Goal: Information Seeking & Learning: Learn about a topic

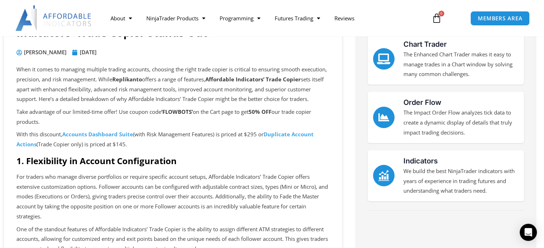
scroll to position [107, 0]
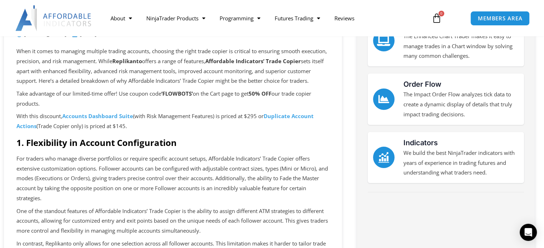
drag, startPoint x: 40, startPoint y: 85, endPoint x: 97, endPoint y: 90, distance: 56.7
click at [97, 86] on p "When it comes to managing multiple trading accounts, choosing the right trade c…" at bounding box center [172, 66] width 313 height 40
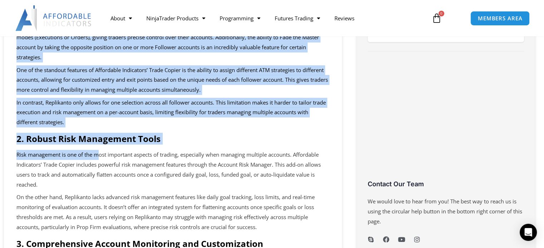
scroll to position [250, 0]
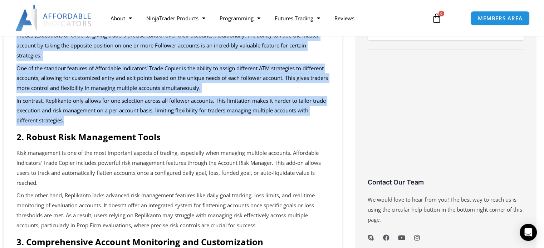
drag, startPoint x: 53, startPoint y: 88, endPoint x: 284, endPoint y: 131, distance: 234.2
click at [284, 131] on div "When it comes to managing multiple trading accounts, choosing the right trade c…" at bounding box center [172, 216] width 313 height 627
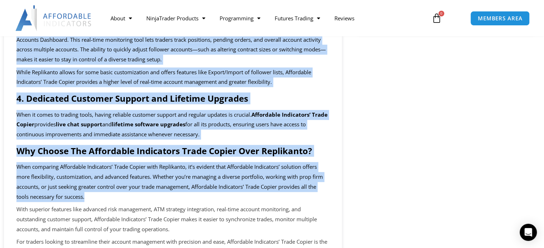
scroll to position [536, 0]
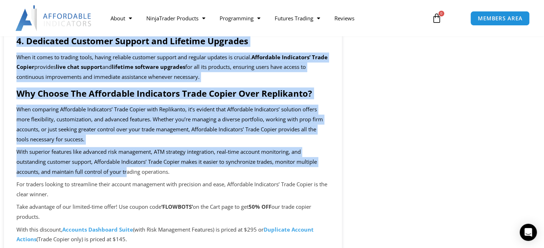
drag, startPoint x: 42, startPoint y: 149, endPoint x: 127, endPoint y: 184, distance: 92.0
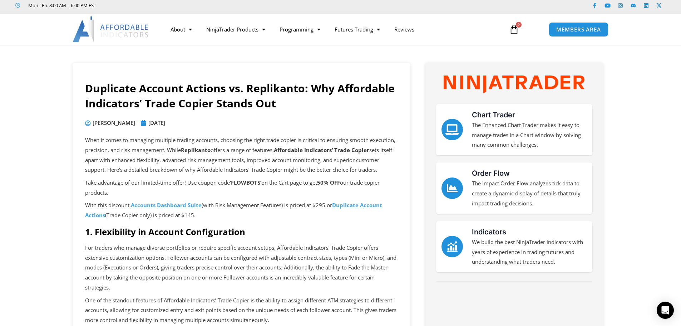
scroll to position [0, 0]
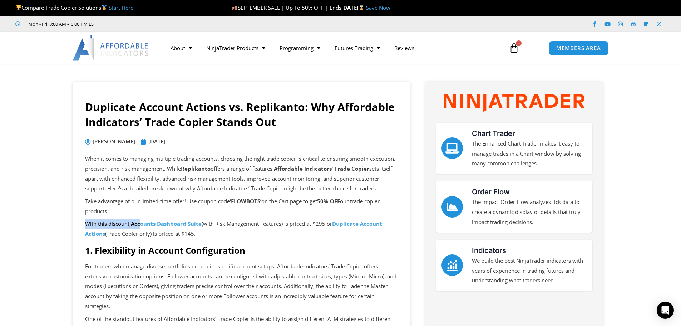
drag, startPoint x: 79, startPoint y: 231, endPoint x: 143, endPoint y: 227, distance: 63.8
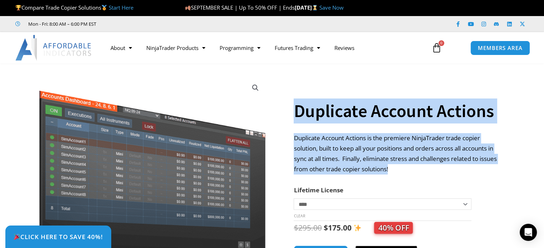
drag, startPoint x: 298, startPoint y: 114, endPoint x: 427, endPoint y: 170, distance: 141.1
click at [427, 170] on div "**********" at bounding box center [398, 182] width 209 height 247
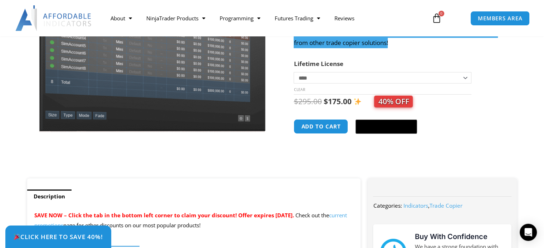
scroll to position [250, 0]
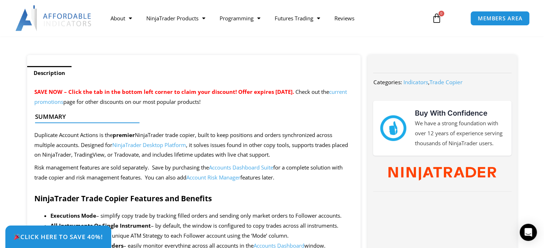
drag, startPoint x: 28, startPoint y: 134, endPoint x: 318, endPoint y: 178, distance: 293.3
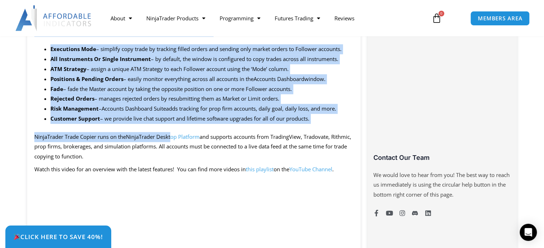
scroll to position [429, 0]
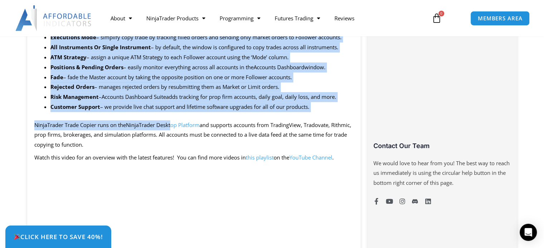
drag, startPoint x: 35, startPoint y: 91, endPoint x: 320, endPoint y: 142, distance: 289.6
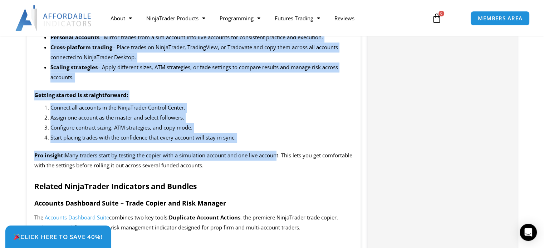
scroll to position [787, 0]
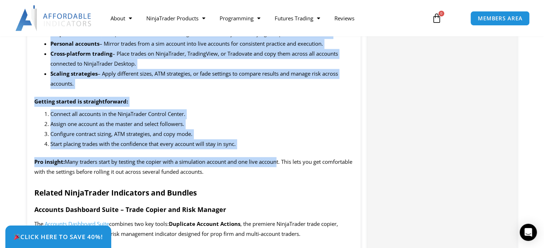
drag, startPoint x: 34, startPoint y: 77, endPoint x: 298, endPoint y: 171, distance: 280.6
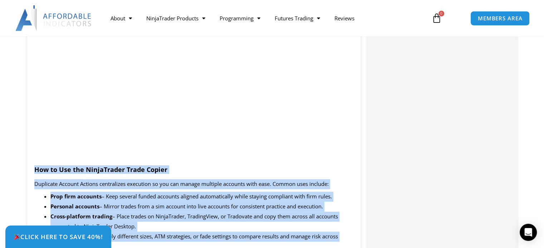
scroll to position [608, 0]
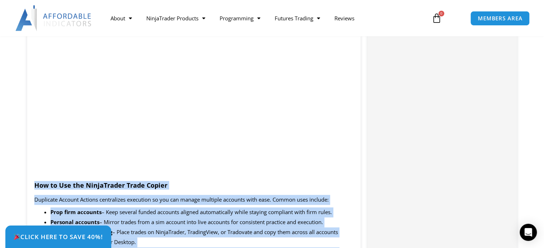
copy div "How to Use the NinjaTrader Trade Copier Duplicate Account Actions centralizes e…"
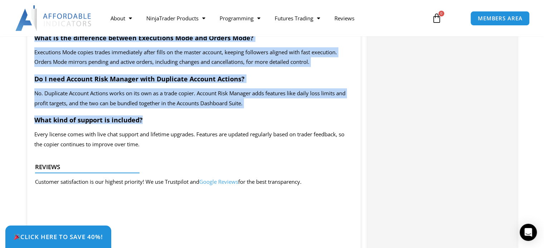
scroll to position [1359, 0]
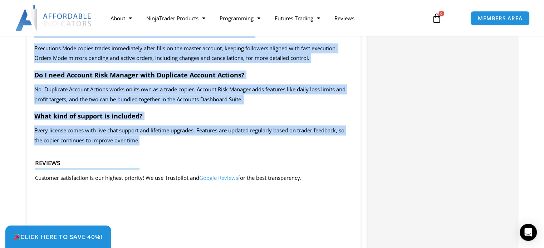
copy div "NinjaTrader Trade Copier FAQ How do I install the Duplicate Account Actions tra…"
drag, startPoint x: 31, startPoint y: 50, endPoint x: 276, endPoint y: 149, distance: 264.2
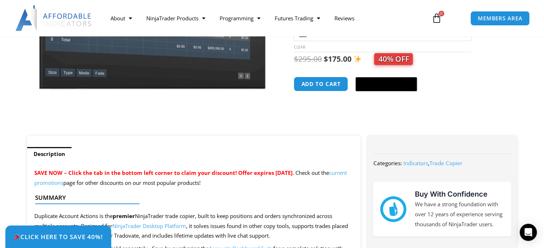
scroll to position [107, 0]
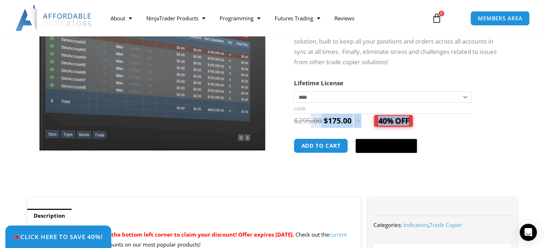
drag, startPoint x: 451, startPoint y: 123, endPoint x: 310, endPoint y: 121, distance: 140.2
click at [310, 121] on div "$ 295.00 Original price was: $295.00. $ 175.00 Current price is: $175.00. 40% O…" at bounding box center [398, 121] width 209 height 14
click at [506, 146] on div "**********" at bounding box center [407, 81] width 227 height 235
copy span "Original price was: $295.00. $ 175.00 Current price is: $175.00."
drag, startPoint x: 358, startPoint y: 120, endPoint x: 323, endPoint y: 120, distance: 34.7
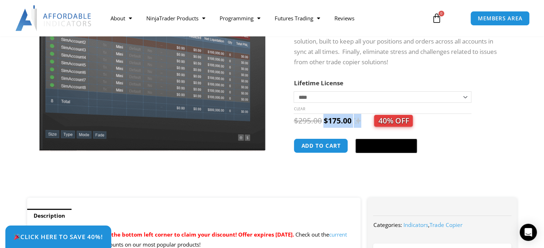
click at [323, 120] on span "$ 295.00 Original price was: $295.00. $ 175.00 Current price is: $175.00. 40% O…" at bounding box center [353, 121] width 119 height 10
click at [488, 156] on div "Duplicate Account Actions quantity Add to cart @import url(//fonts.googleapis.c…" at bounding box center [398, 149] width 209 height 20
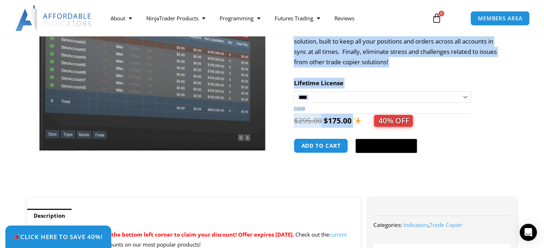
drag, startPoint x: 287, startPoint y: 121, endPoint x: 356, endPoint y: 120, distance: 69.0
click at [356, 120] on div "**********" at bounding box center [272, 81] width 497 height 235
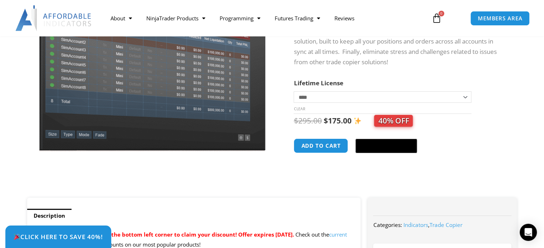
click at [513, 131] on div "**********" at bounding box center [407, 81] width 227 height 235
copy span "$ 295.00 Original price was: $295.00. $ 175.00 Current price is: $175.00."
drag, startPoint x: 366, startPoint y: 122, endPoint x: 294, endPoint y: 121, distance: 72.6
click at [294, 121] on span "$ 295.00 Original price was: $295.00. $ 175.00 Current price is: $175.00. 40% O…" at bounding box center [353, 121] width 119 height 10
click at [274, 123] on div "Sale!" at bounding box center [153, 81] width 258 height 235
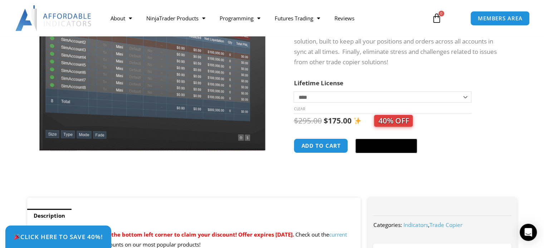
click at [390, 125] on span "40% OFF" at bounding box center [393, 121] width 39 height 12
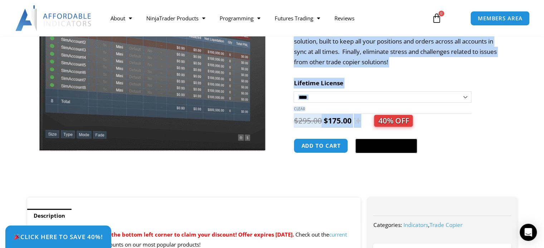
drag, startPoint x: 290, startPoint y: 124, endPoint x: 362, endPoint y: 120, distance: 72.3
click at [362, 120] on div "**********" at bounding box center [272, 81] width 497 height 235
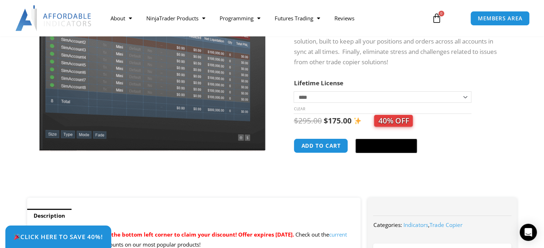
click at [485, 128] on div "$ 295.00 Original price was: $295.00. $ 175.00 Current price is: $175.00. 40% O…" at bounding box center [398, 121] width 209 height 14
drag, startPoint x: 438, startPoint y: 124, endPoint x: 296, endPoint y: 120, distance: 141.6
click at [296, 120] on div "$ 295.00 Original price was: $295.00. $ 175.00 Current price is: $175.00. 40% O…" at bounding box center [398, 121] width 209 height 14
copy span "295.00 Original price was: $295.00. $ 175.00 Current price is: $175.00. 40% OFF"
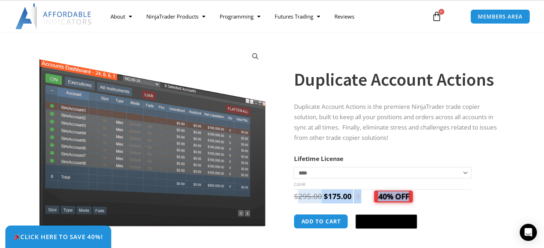
scroll to position [0, 0]
